Goal: Task Accomplishment & Management: Use online tool/utility

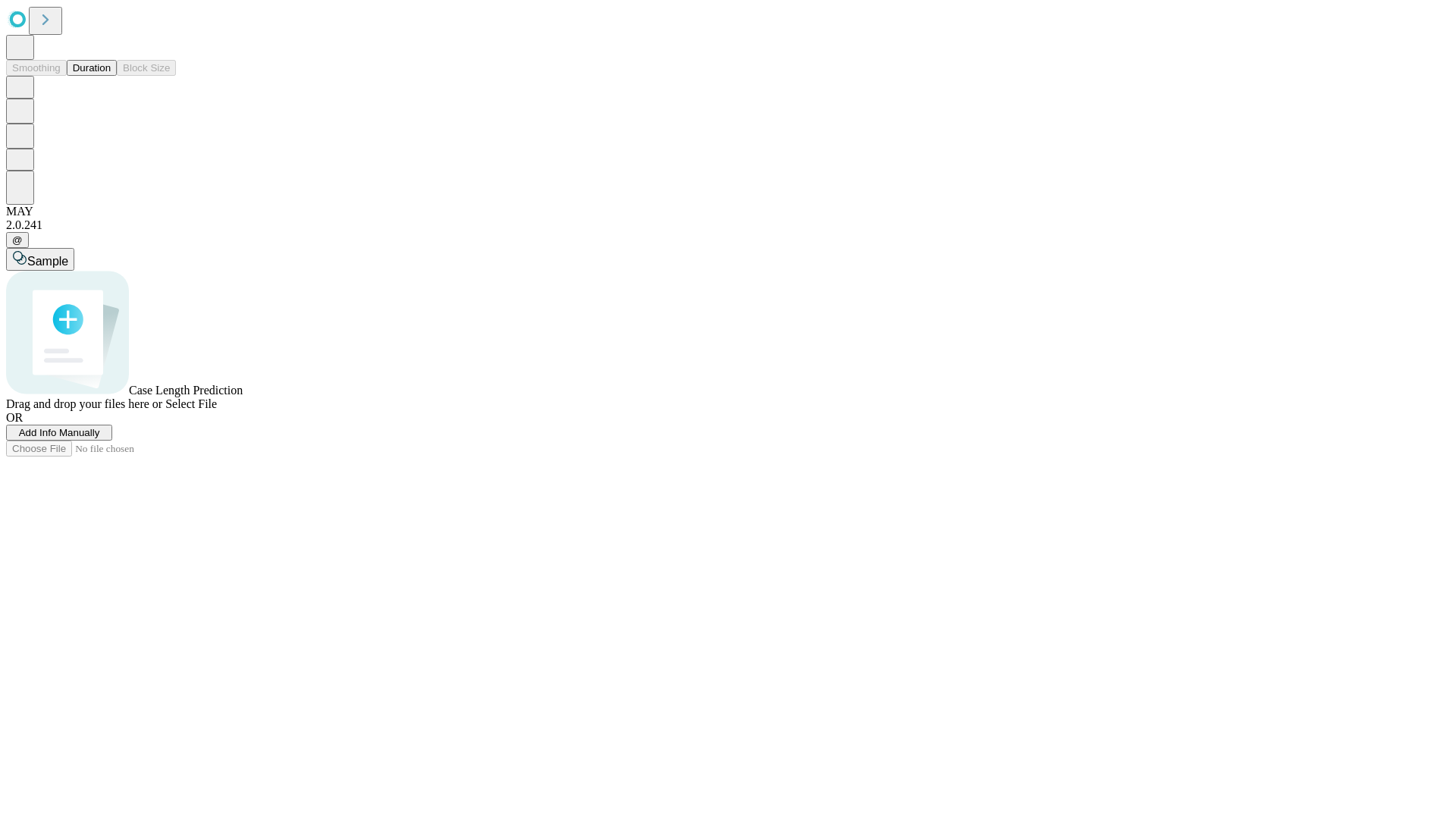
click at [111, 76] on button "Duration" at bounding box center [91, 68] width 50 height 16
click at [100, 439] on span "Add Info Manually" at bounding box center [59, 433] width 82 height 12
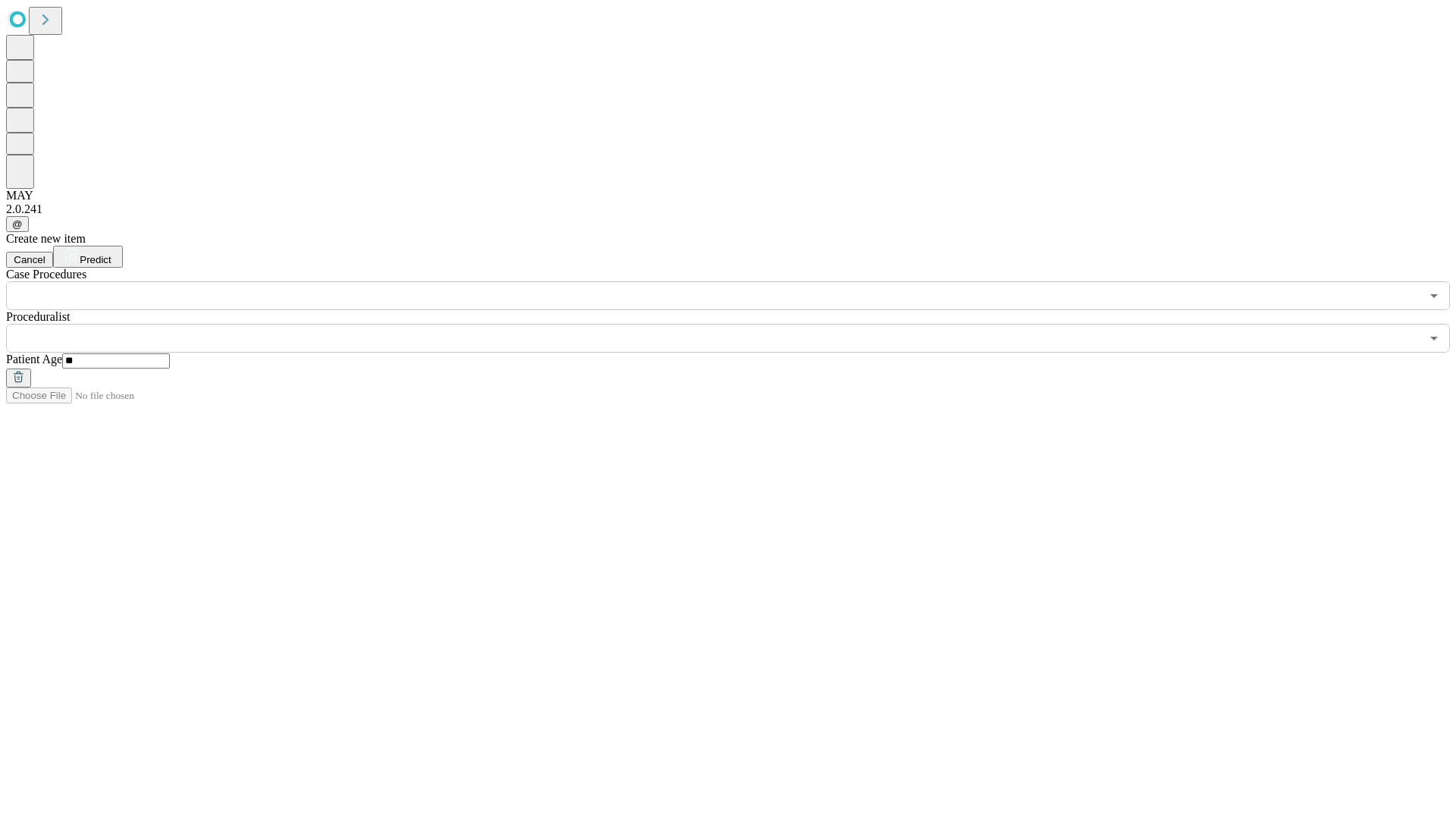
type input "**"
click at [738, 323] on input "text" at bounding box center [713, 337] width 1414 height 29
